Goal: Information Seeking & Learning: Obtain resource

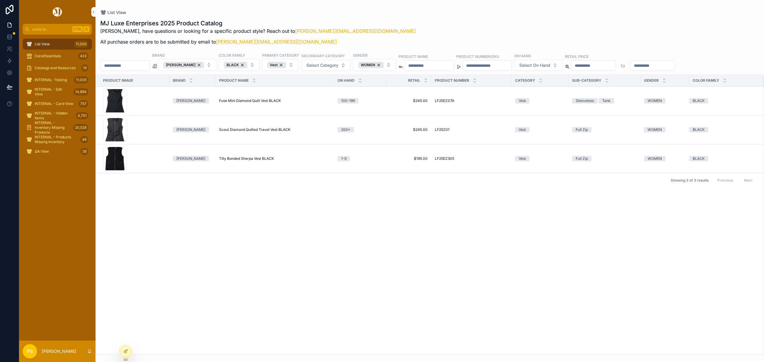
click at [55, 46] on div "List View 11,005" at bounding box center [57, 44] width 62 height 10
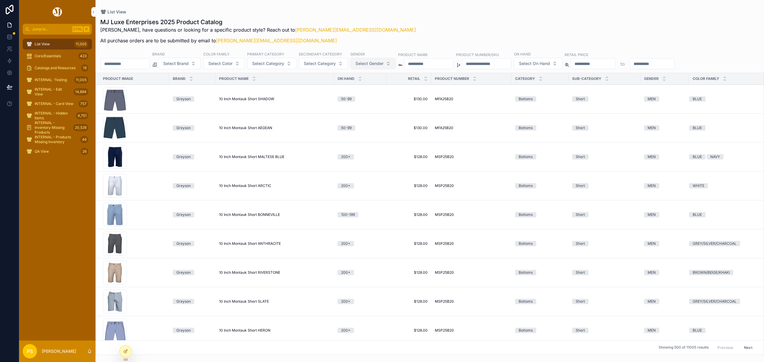
click at [371, 67] on button "Select Gender" at bounding box center [372, 63] width 45 height 11
click at [361, 89] on div "MEN" at bounding box center [390, 88] width 83 height 10
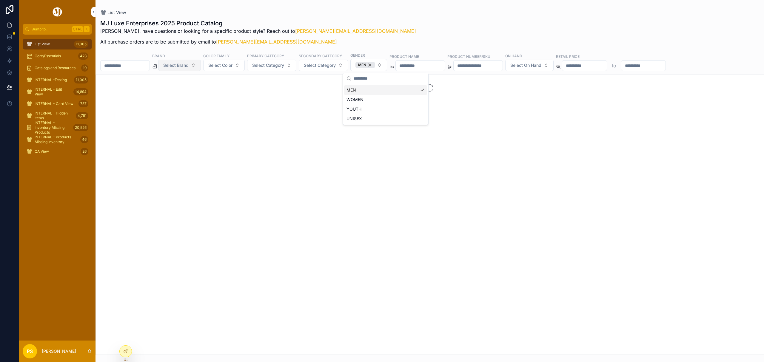
click at [189, 66] on span "Select Brand" at bounding box center [175, 65] width 25 height 6
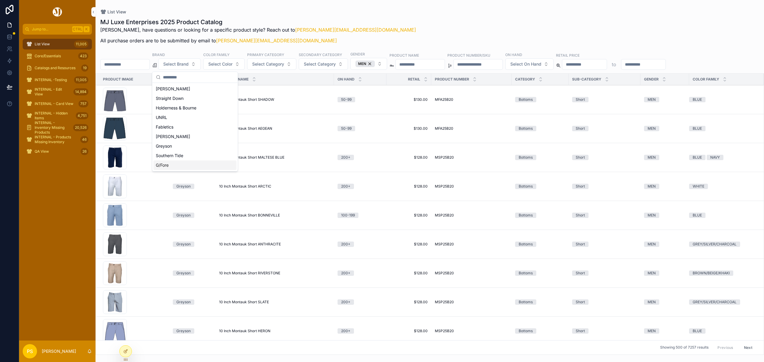
click at [170, 165] on div "G/Fore" at bounding box center [194, 166] width 83 height 10
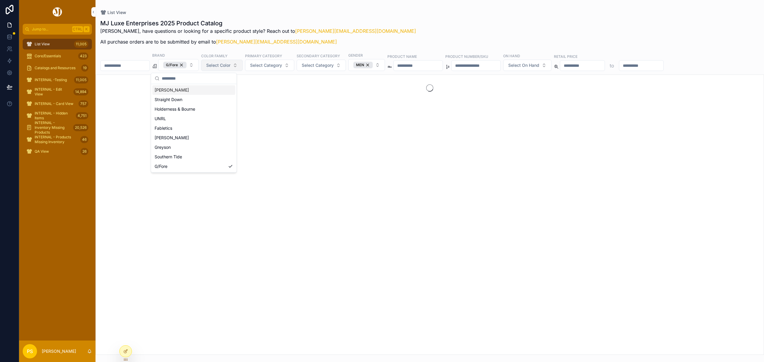
click at [238, 69] on button "Select Color" at bounding box center [221, 65] width 41 height 11
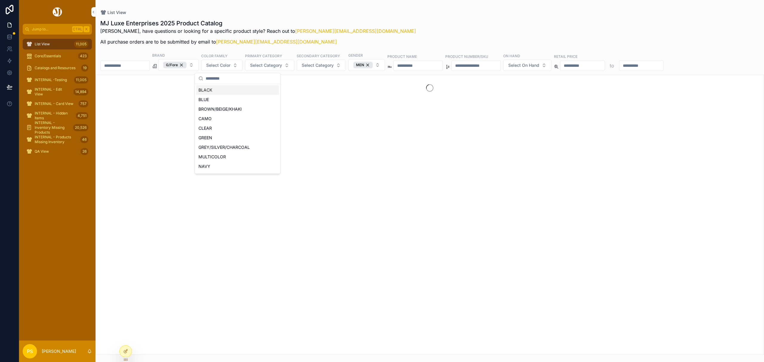
click at [217, 92] on div "BLACK" at bounding box center [237, 90] width 83 height 10
click at [282, 65] on span "Select Category" at bounding box center [266, 65] width 32 height 6
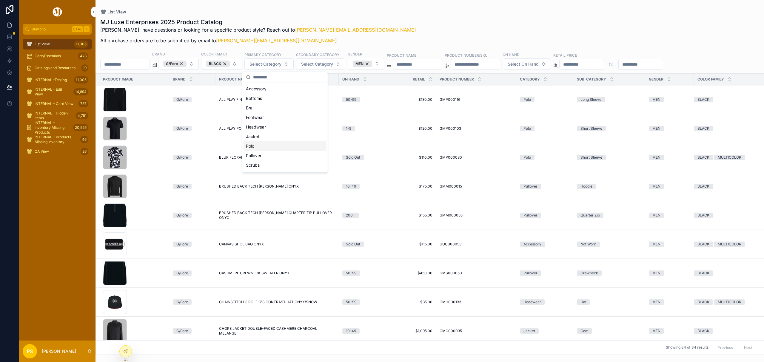
click at [257, 147] on div "Polo" at bounding box center [285, 147] width 83 height 10
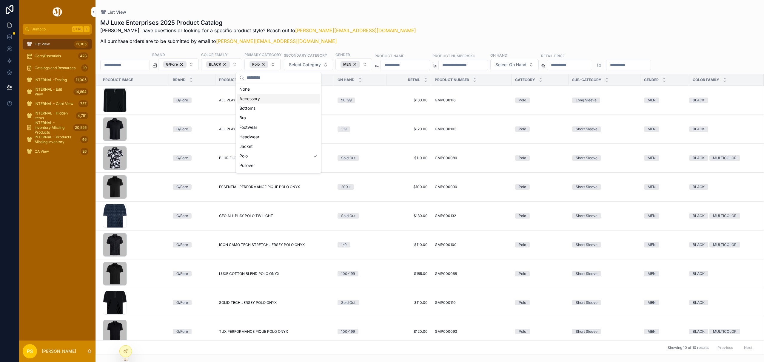
click at [404, 15] on div "MJ Luxe Enterprises 2025 Product Catalog [PERSON_NAME], have questions or looki…" at bounding box center [430, 185] width 669 height 340
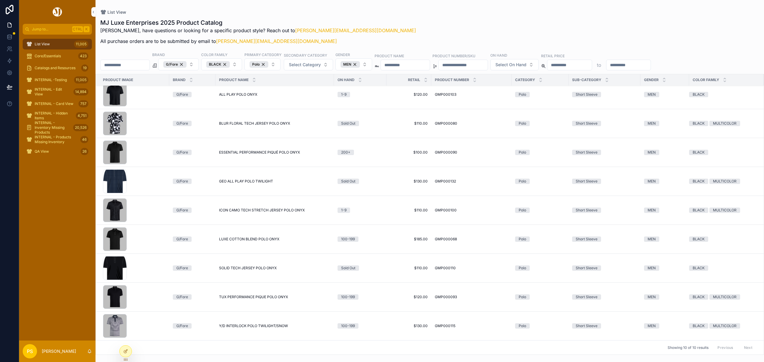
scroll to position [42, 0]
click at [241, 295] on span "TUX PERFORMANCE PIQUE POLO ONYX" at bounding box center [253, 297] width 69 height 5
click at [10, 48] on icon at bounding box center [10, 49] width 6 height 6
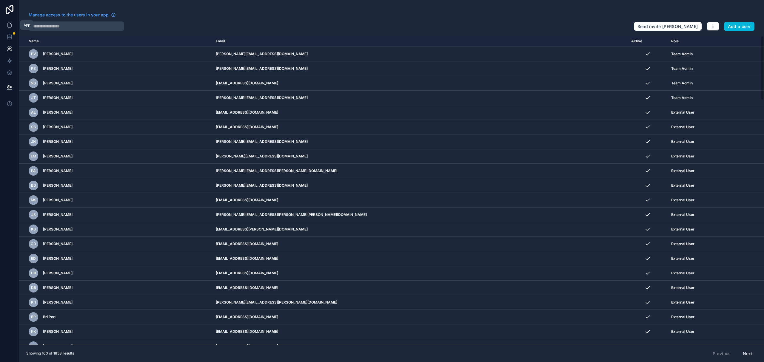
click at [10, 24] on icon at bounding box center [10, 25] width 6 height 6
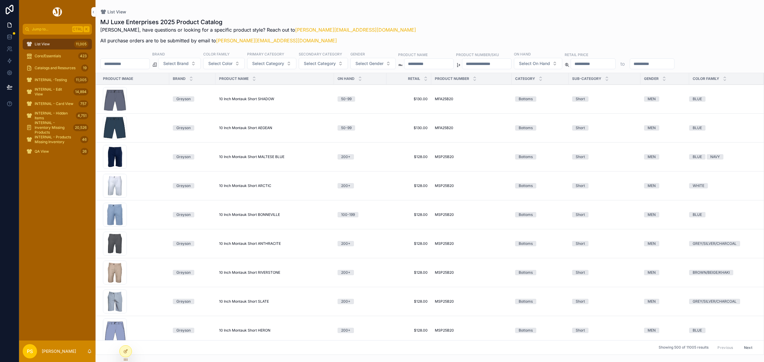
click at [55, 66] on span "Catalogs and Resources" at bounding box center [55, 68] width 41 height 5
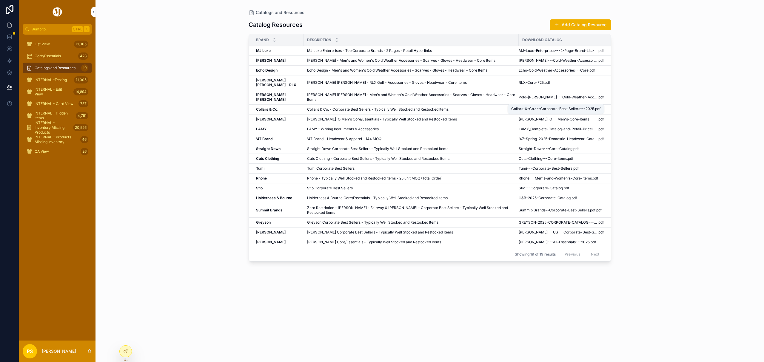
click at [519, 107] on span "Collars-&-Co.---Corporate-Best-Sellers---2025" at bounding box center [558, 109] width 79 height 5
click at [520, 117] on span "[PERSON_NAME]-O---Men's-Core-Items---2025" at bounding box center [558, 119] width 79 height 5
click at [522, 166] on span "Tumi---Corporate-Best-Sellers" at bounding box center [546, 168] width 54 height 5
click at [519, 208] on span "Summit-Brands--Corporate-Best-Sellers.pdf" at bounding box center [557, 210] width 77 height 5
click at [539, 230] on span "[PERSON_NAME]---US---Corporate-Best-Sellers" at bounding box center [558, 232] width 79 height 5
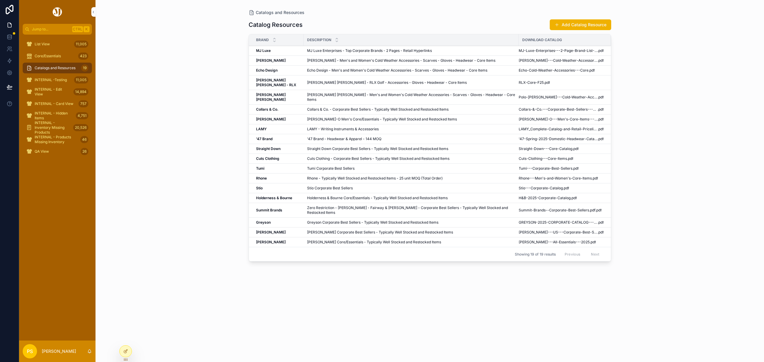
click at [54, 41] on div "List View 11,005" at bounding box center [57, 44] width 62 height 10
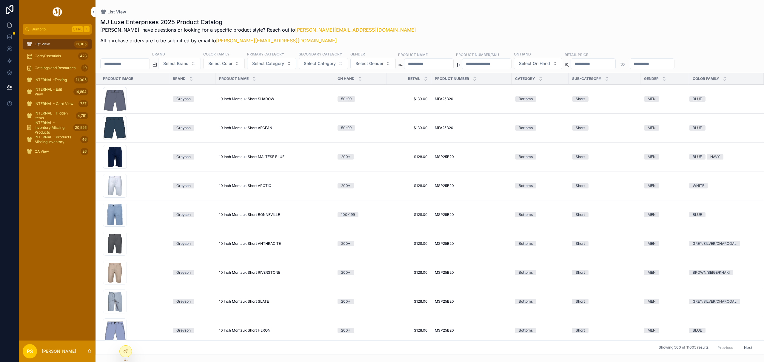
click at [482, 15] on div "MJ Luxe Enterprises 2025 Product Catalog [PERSON_NAME], have questions or looki…" at bounding box center [430, 184] width 669 height 341
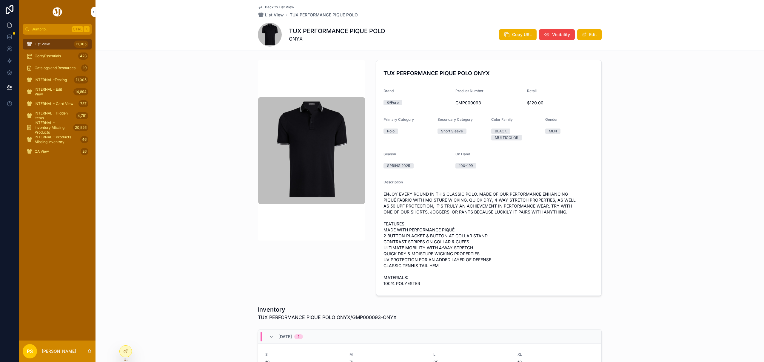
click at [307, 144] on img "scrollable content" at bounding box center [311, 150] width 107 height 107
